Goal: Find specific page/section: Find specific page/section

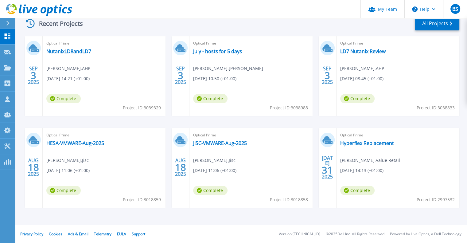
scroll to position [66, 0]
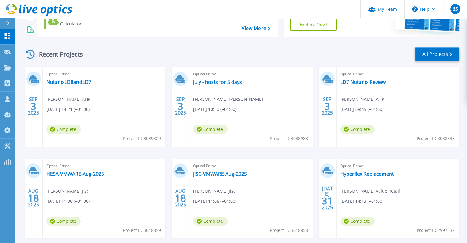
click at [433, 59] on link "All Projects" at bounding box center [437, 54] width 45 height 14
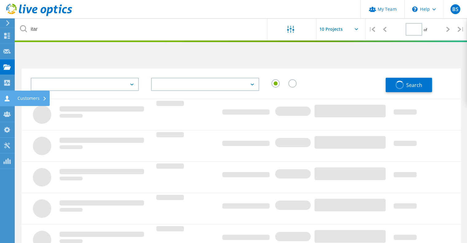
type input "1"
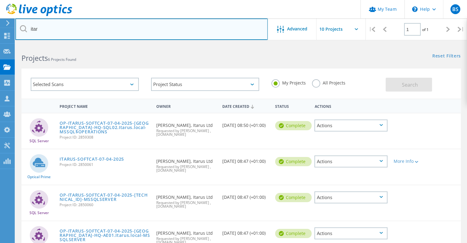
drag, startPoint x: 43, startPoint y: 26, endPoint x: 7, endPoint y: 26, distance: 35.9
click at [7, 45] on div "My Team \n Help Explore Helpful Articles Contact Support BS Partner Team Admin …" at bounding box center [233, 199] width 467 height 308
type input "i"
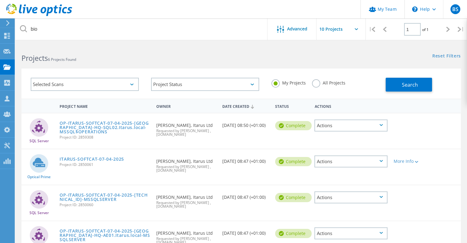
click at [316, 85] on label "All Projects" at bounding box center [328, 82] width 33 height 6
click at [0, 0] on input "All Projects" at bounding box center [0, 0] width 0 height 0
click at [390, 87] on button "Search" at bounding box center [409, 85] width 46 height 14
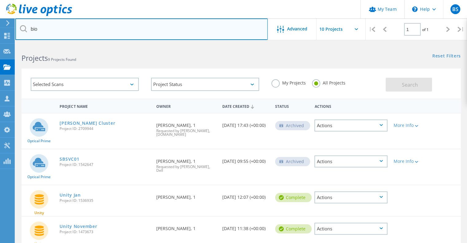
drag, startPoint x: 41, startPoint y: 22, endPoint x: 22, endPoint y: 25, distance: 18.7
click at [22, 25] on div "bio" at bounding box center [141, 28] width 252 height 21
paste input "Bio Iberica"
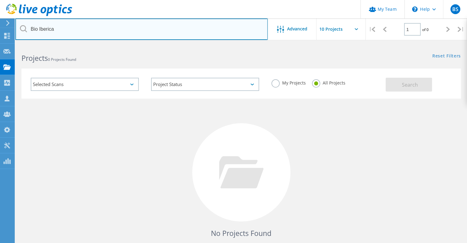
click at [39, 28] on input "Bio Iberica" at bounding box center [141, 28] width 252 height 21
type input "Iberica"
